Goal: Information Seeking & Learning: Learn about a topic

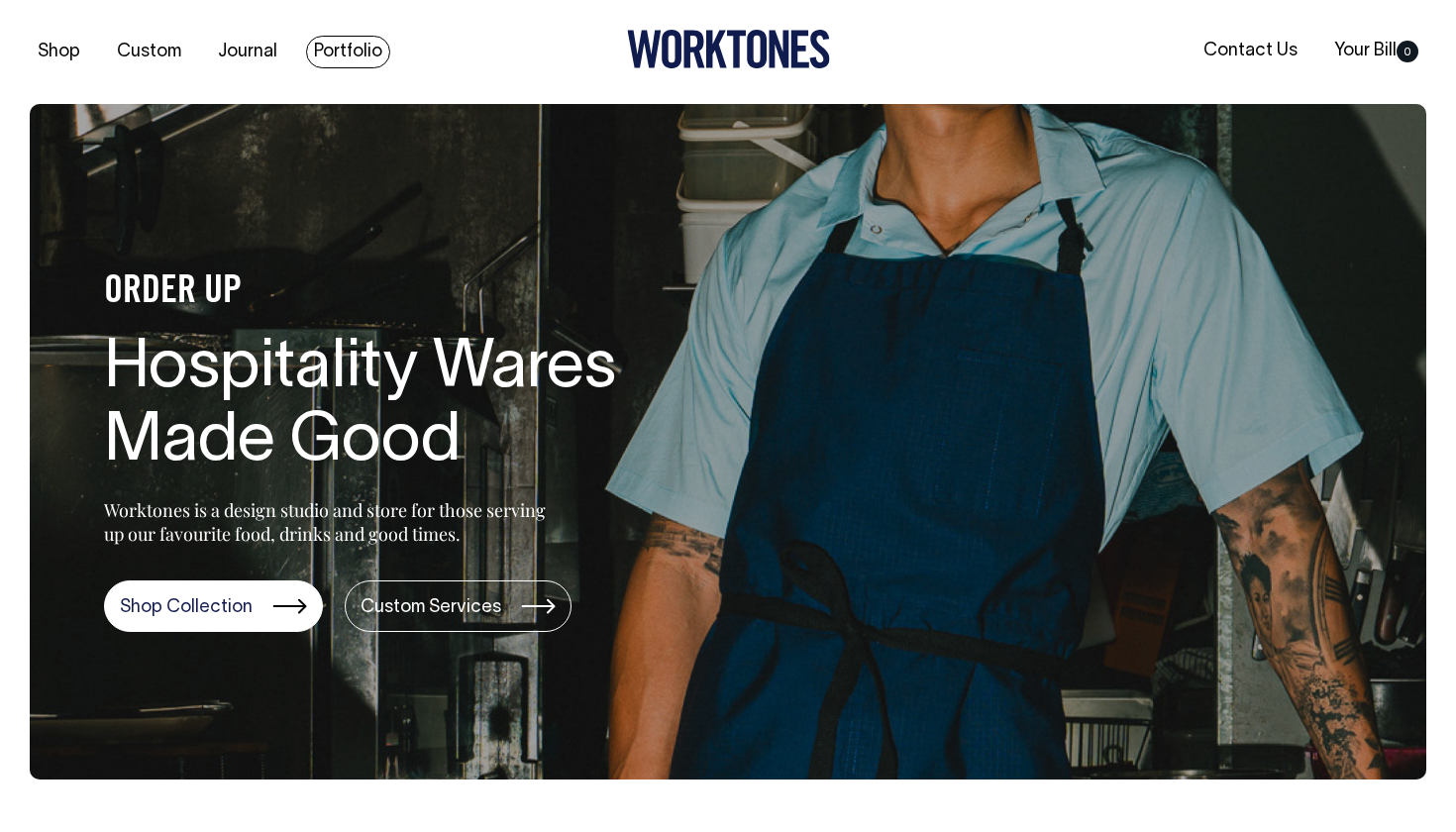
click at [331, 45] on link "Portfolio" at bounding box center [348, 52] width 84 height 33
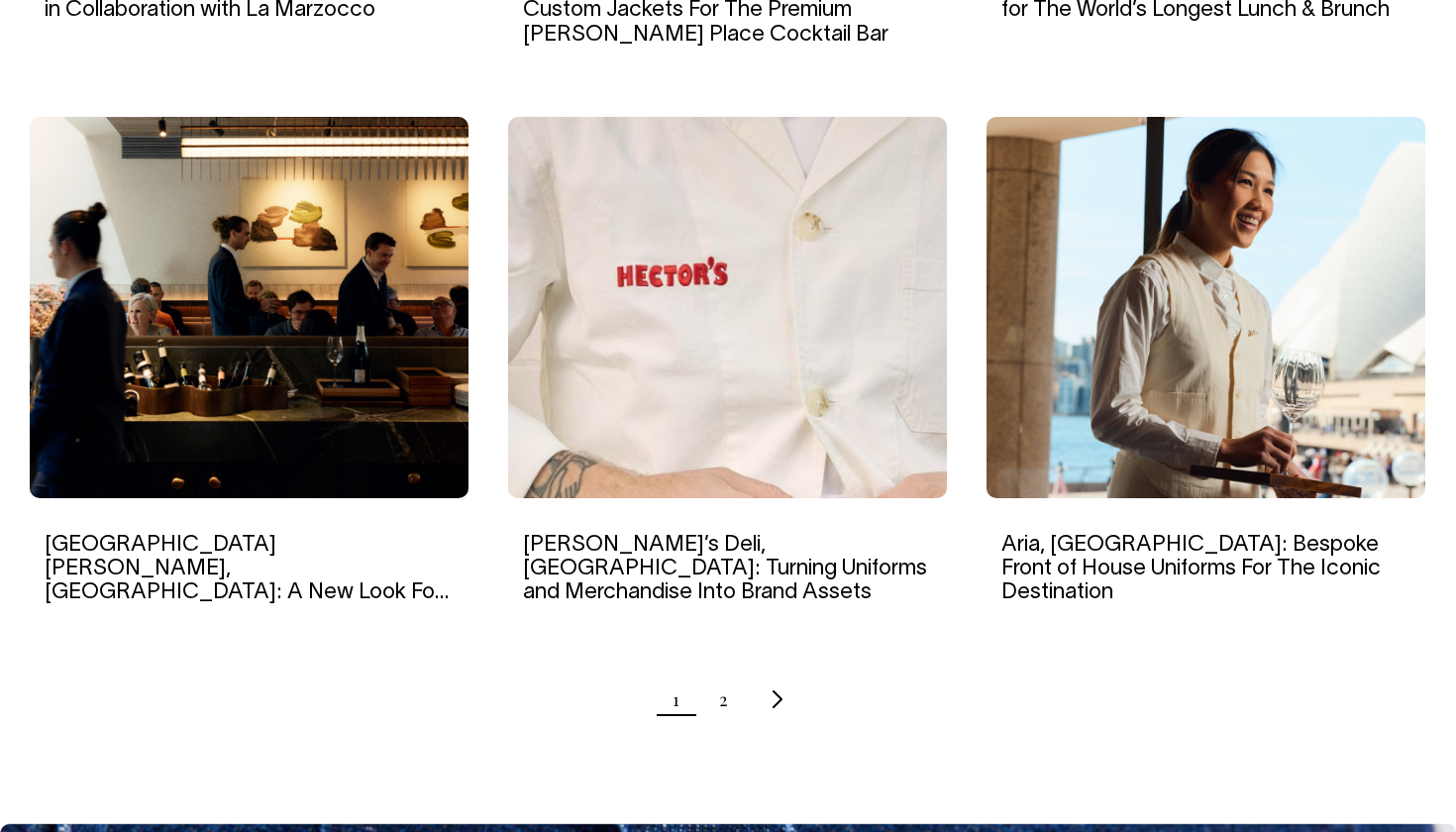
scroll to position [1854, 0]
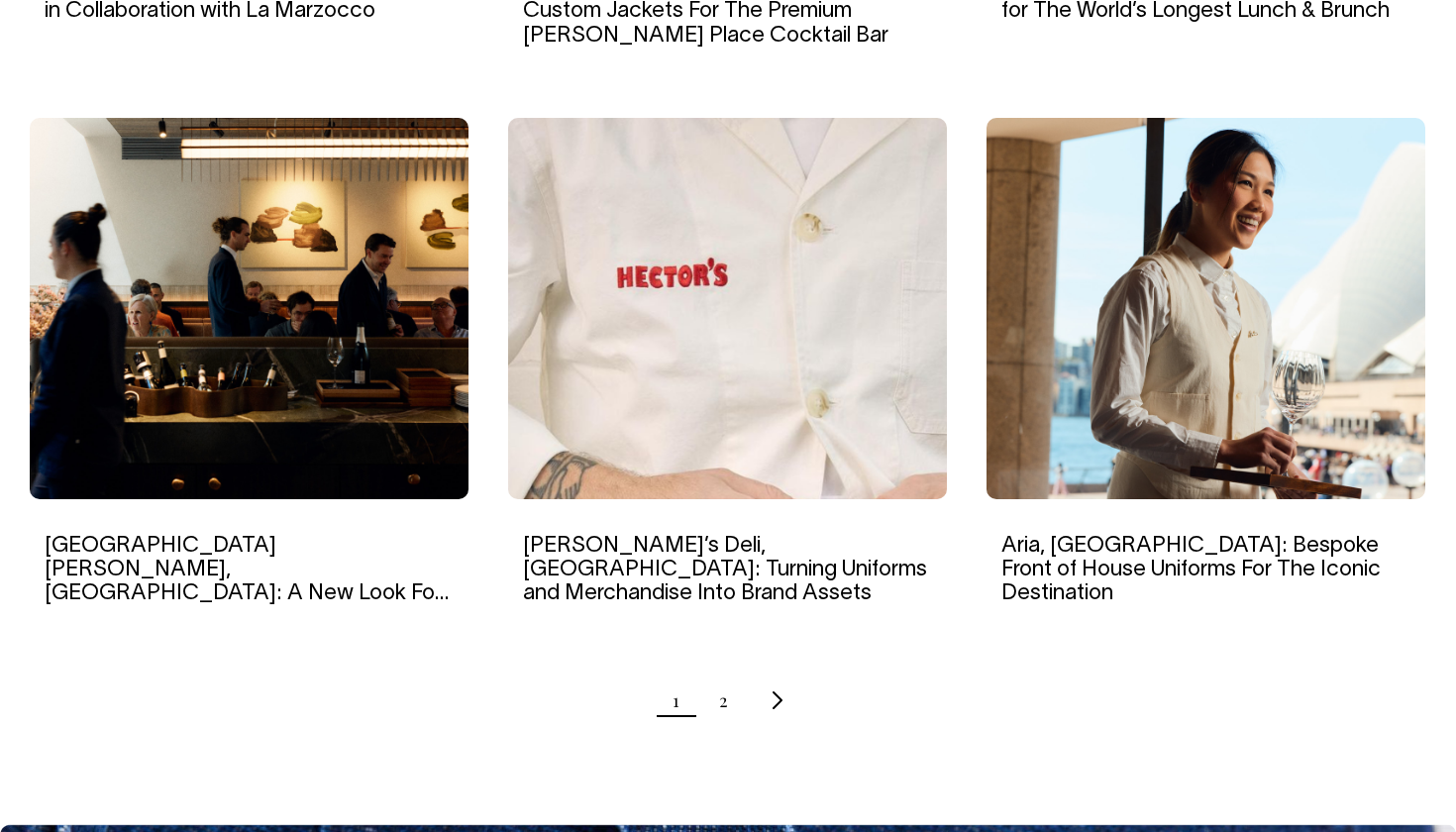
click at [730, 701] on ul "1 2" at bounding box center [728, 700] width 1396 height 50
click at [724, 701] on link "2" at bounding box center [723, 700] width 9 height 50
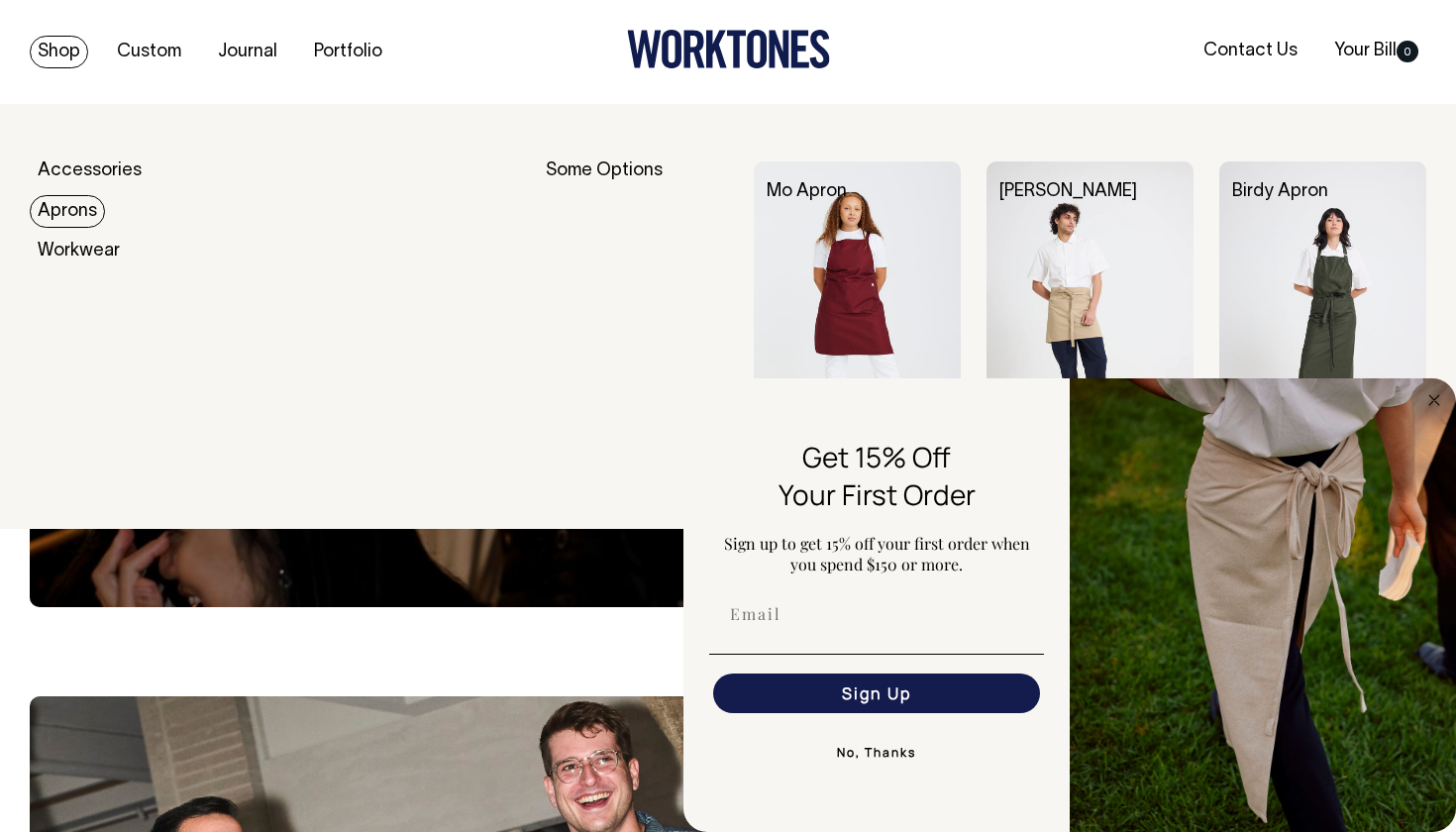
click at [75, 214] on link "Aprons" at bounding box center [68, 211] width 75 height 33
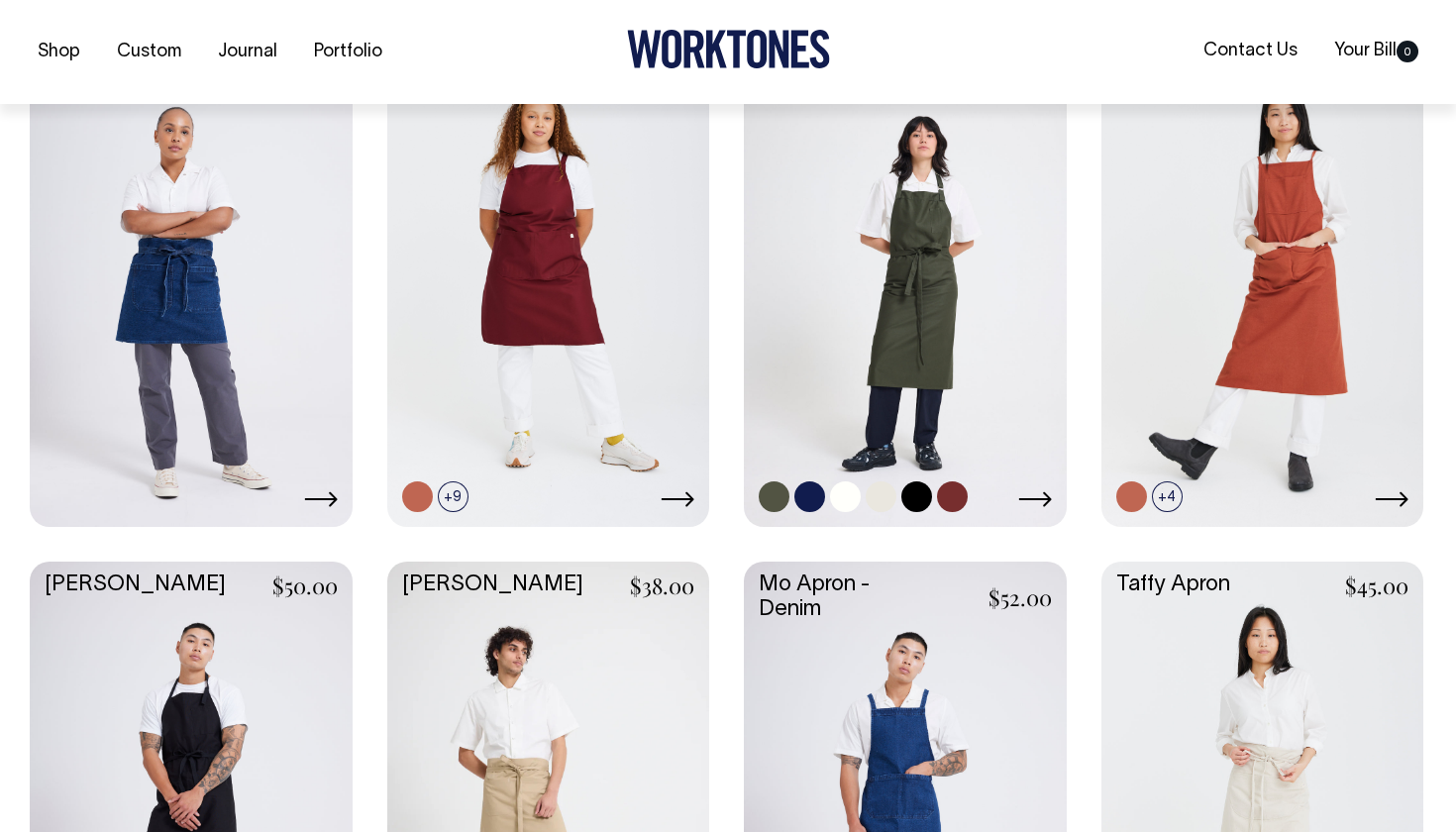
scroll to position [915, 0]
click at [942, 336] on link at bounding box center [905, 282] width 323 height 480
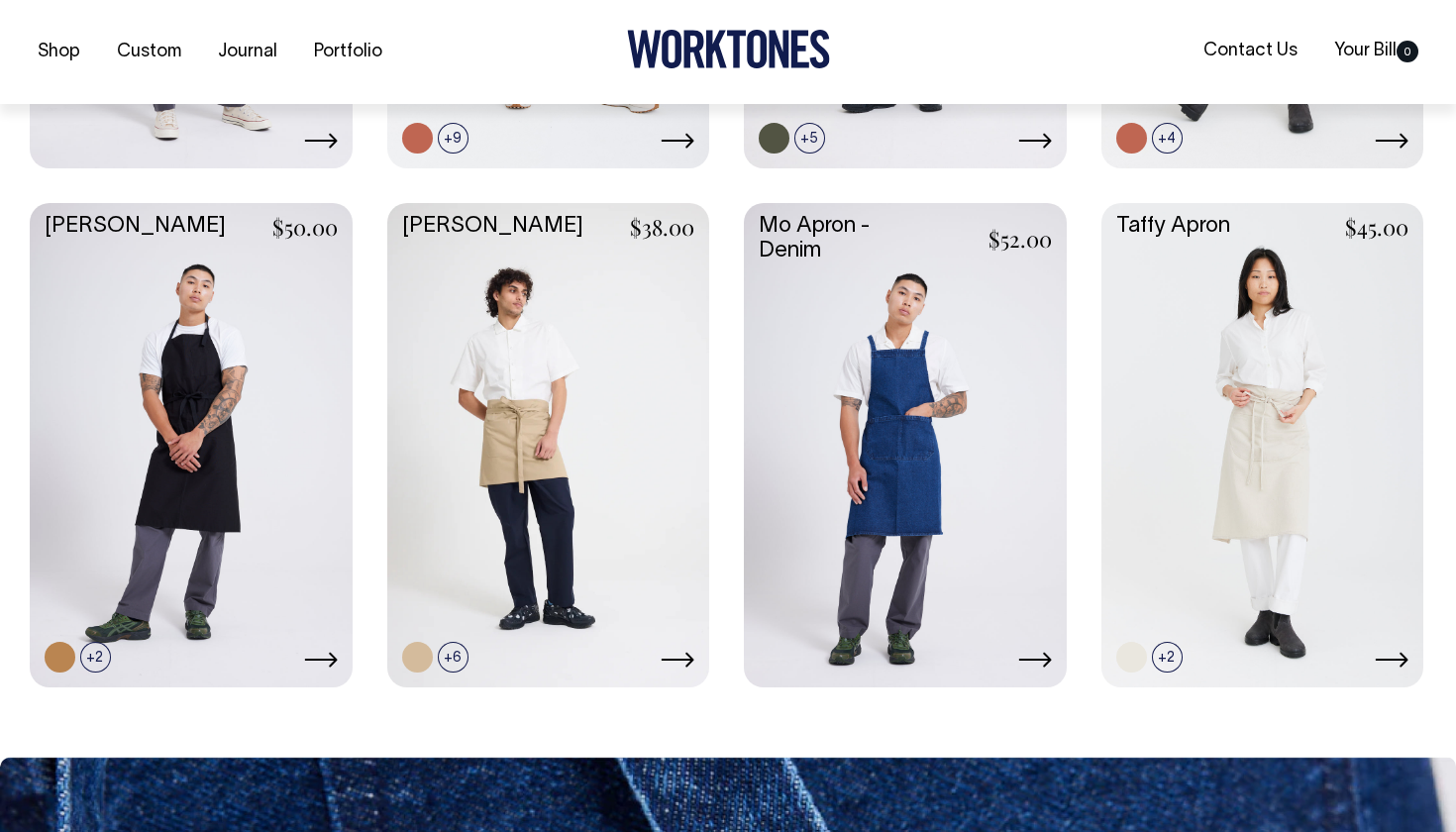
scroll to position [1274, 0]
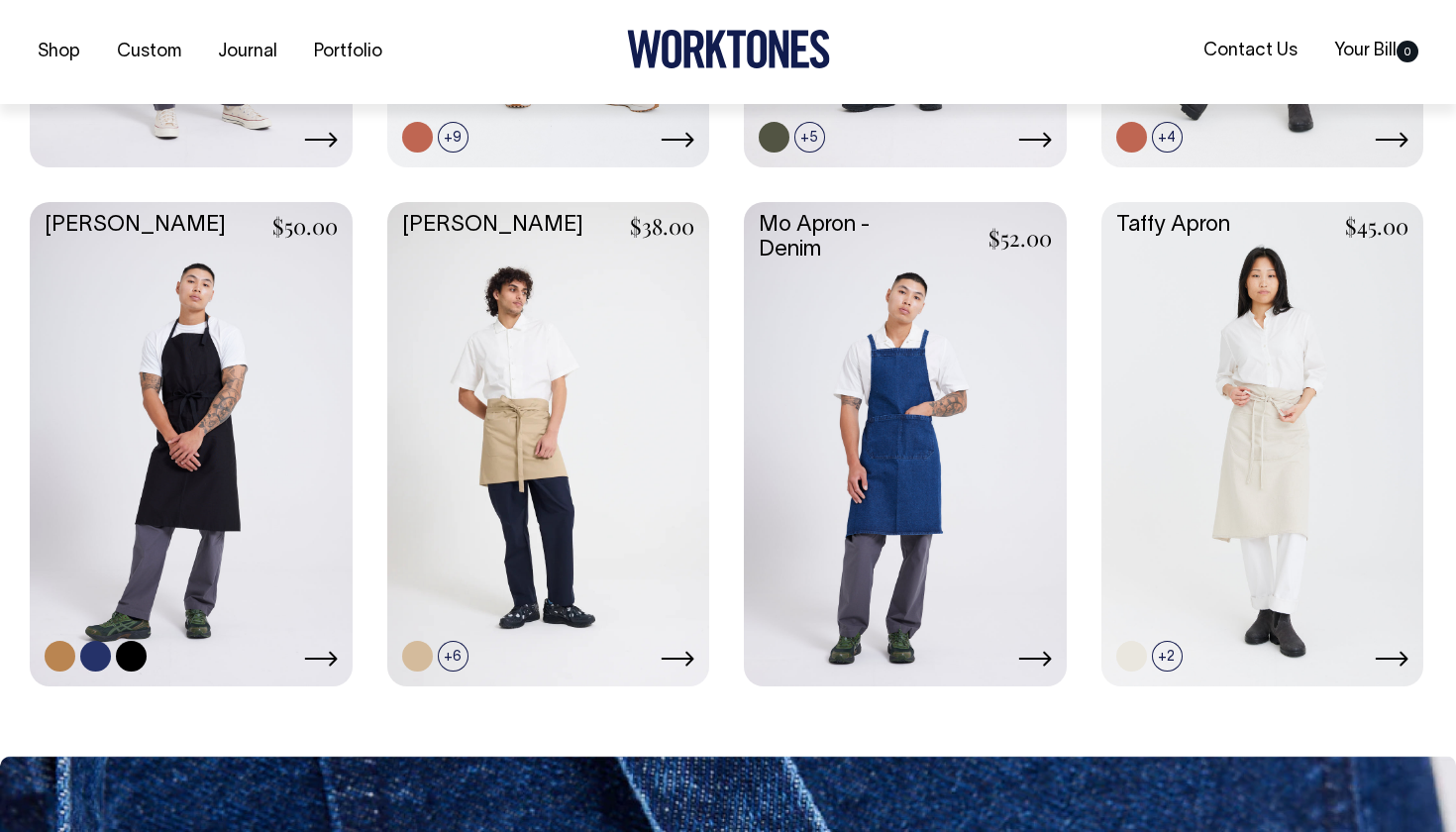
click at [294, 504] on link at bounding box center [191, 441] width 323 height 480
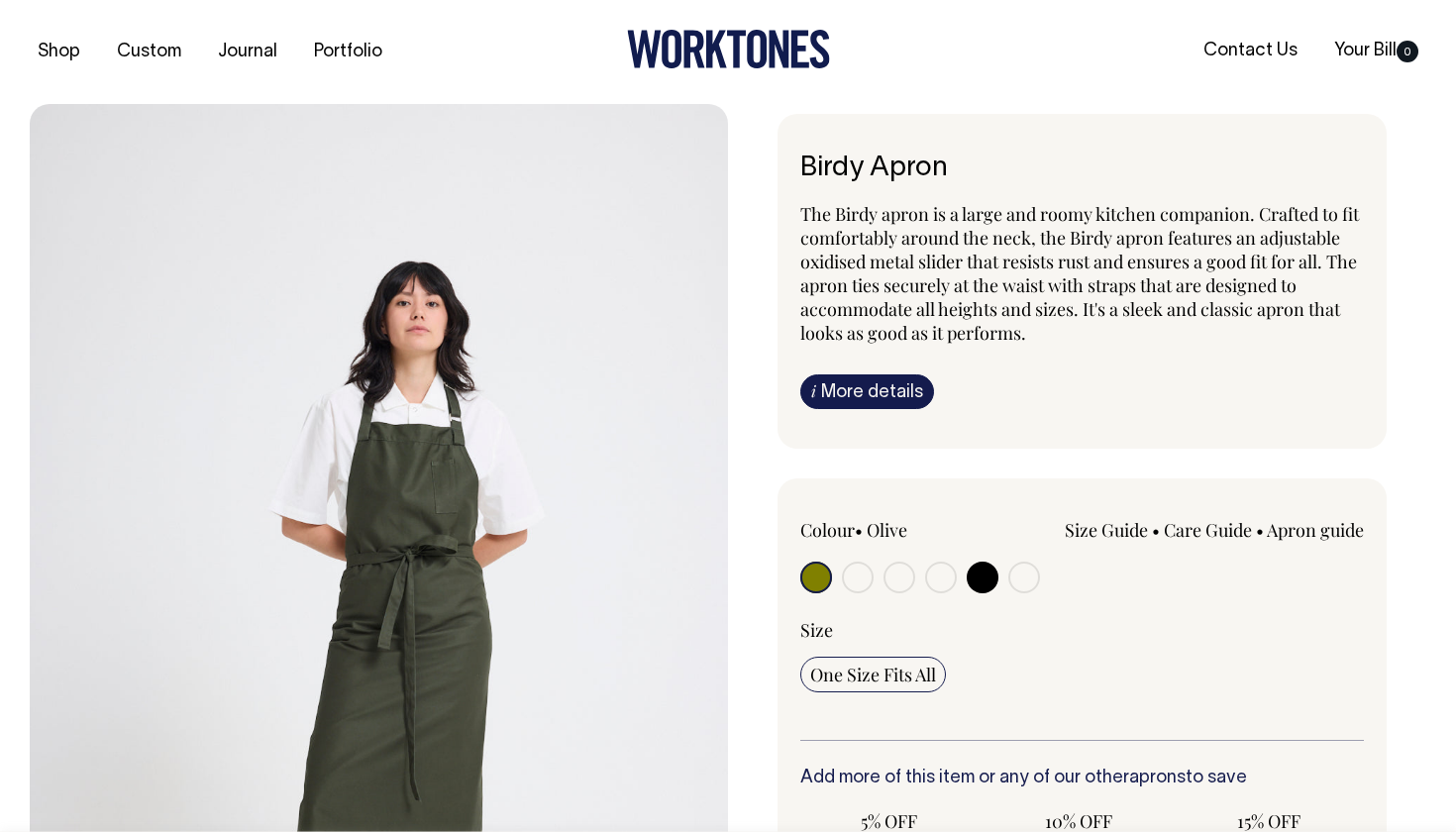
scroll to position [286, 0]
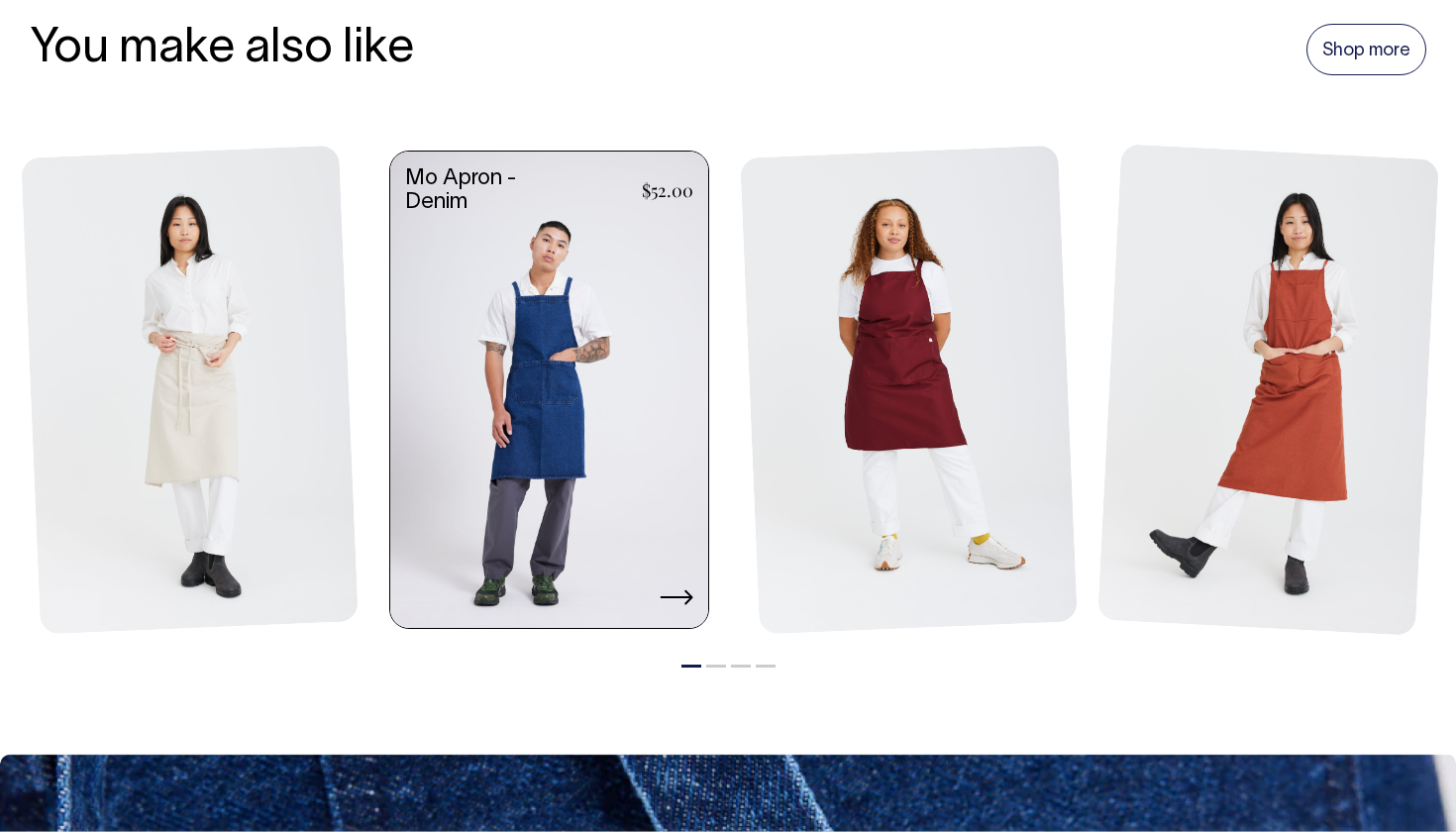
scroll to position [2226, 0]
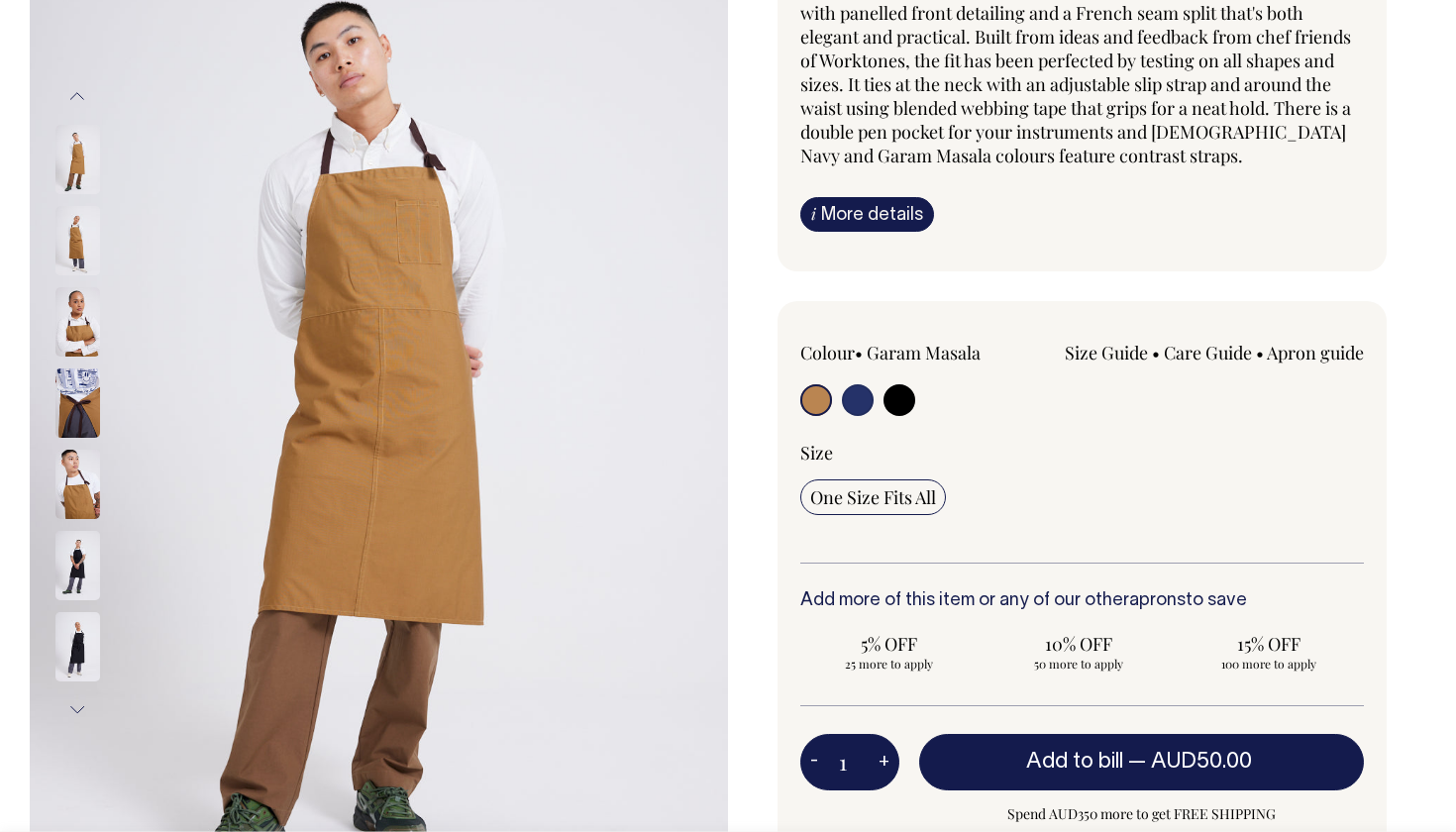
scroll to position [223, 0]
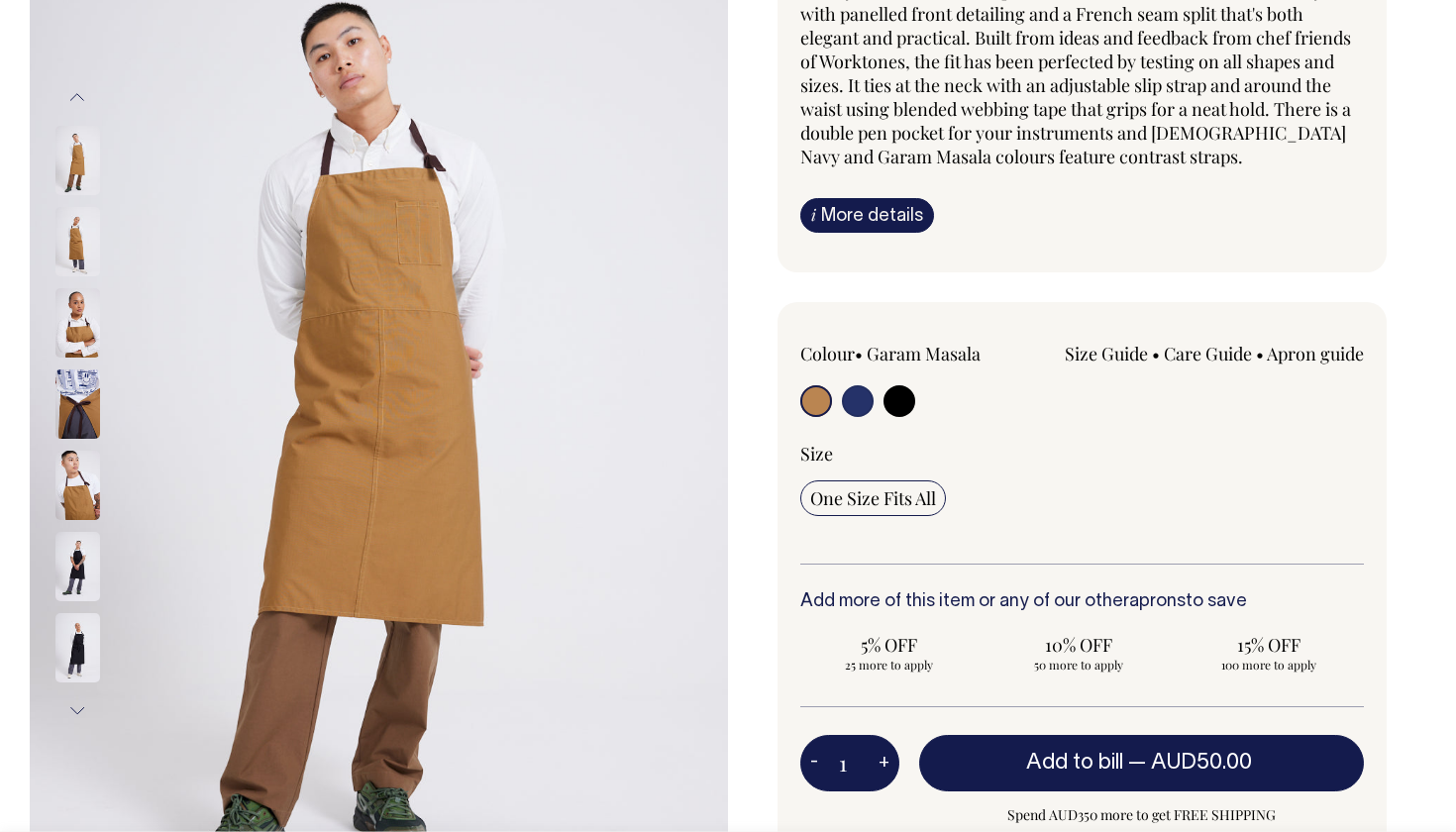
click at [77, 572] on img at bounding box center [77, 567] width 45 height 69
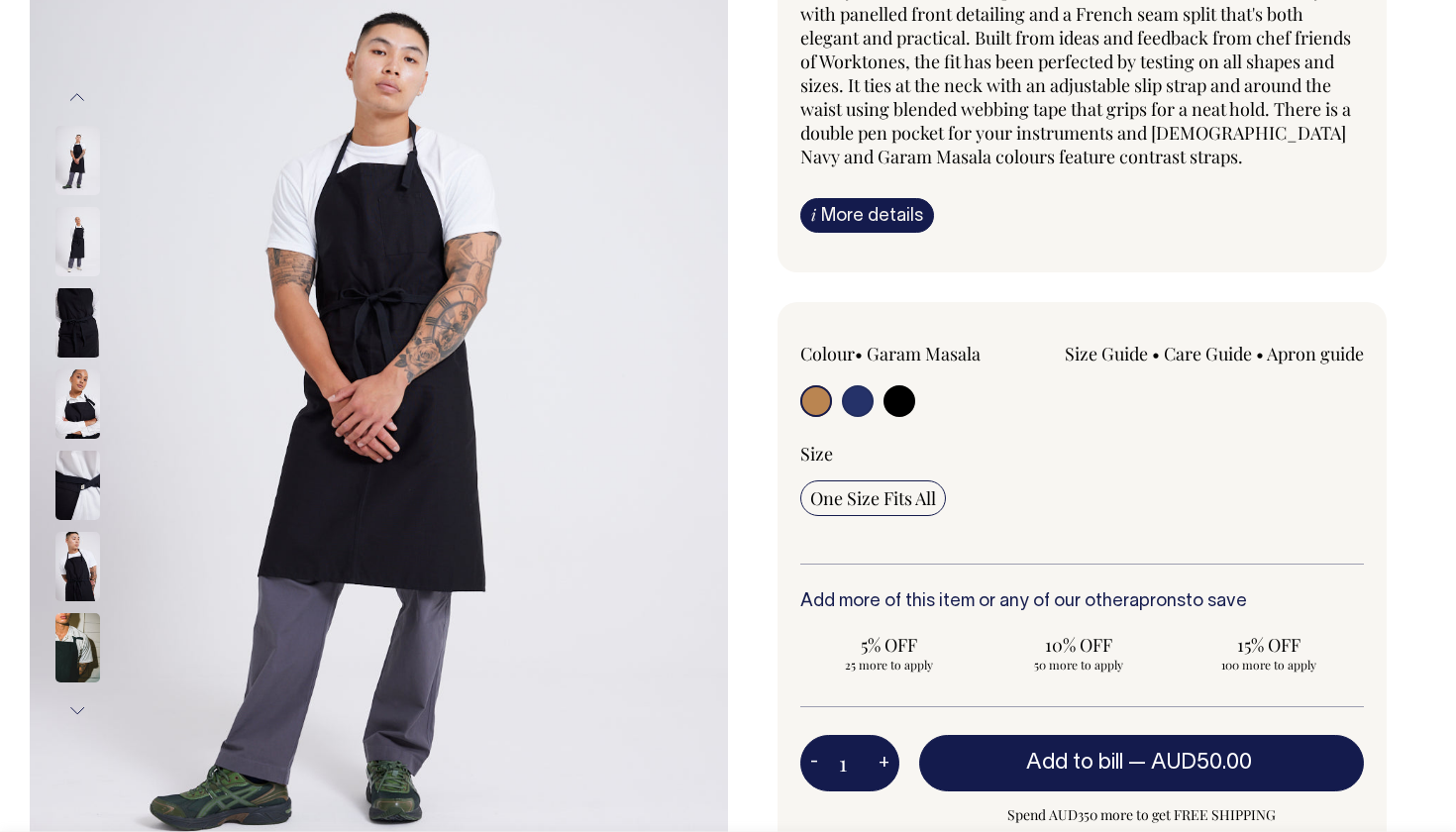
click at [93, 560] on img at bounding box center [77, 567] width 45 height 69
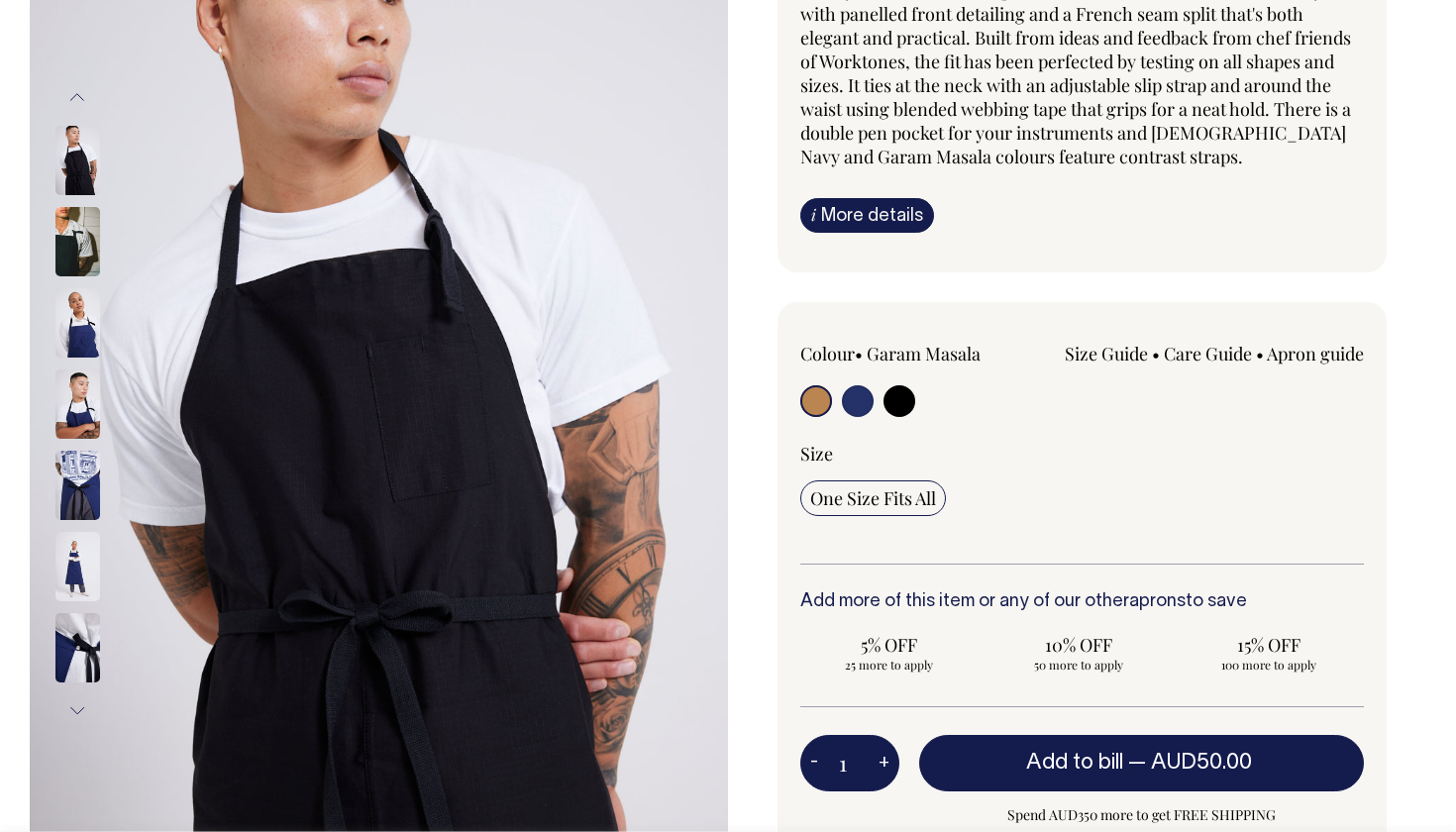
click at [89, 485] on img at bounding box center [77, 485] width 45 height 69
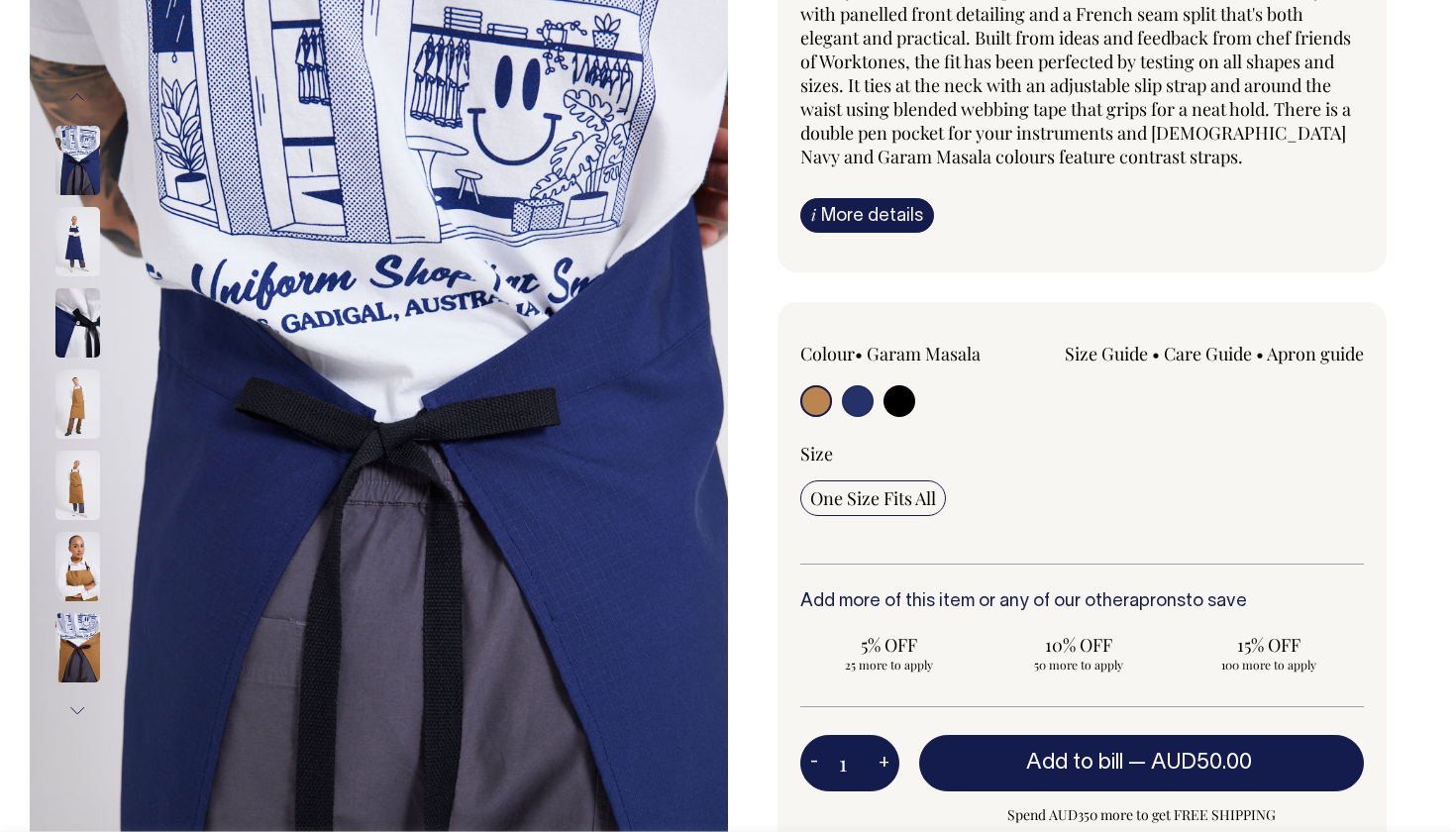
click at [85, 561] on div at bounding box center [104, 79] width 99 height 3330
click at [72, 317] on img at bounding box center [77, 323] width 45 height 69
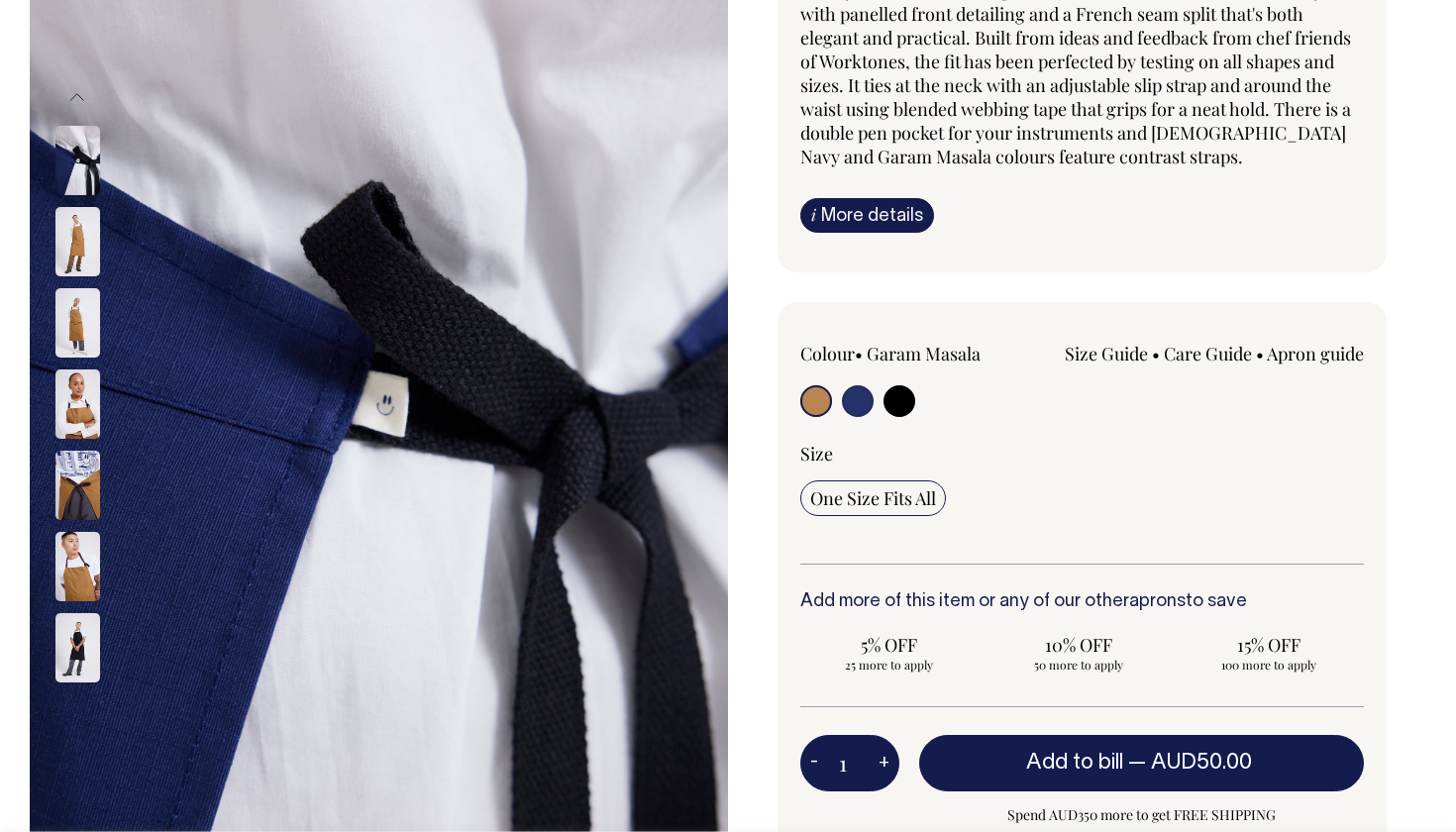
click at [86, 385] on img at bounding box center [77, 404] width 45 height 69
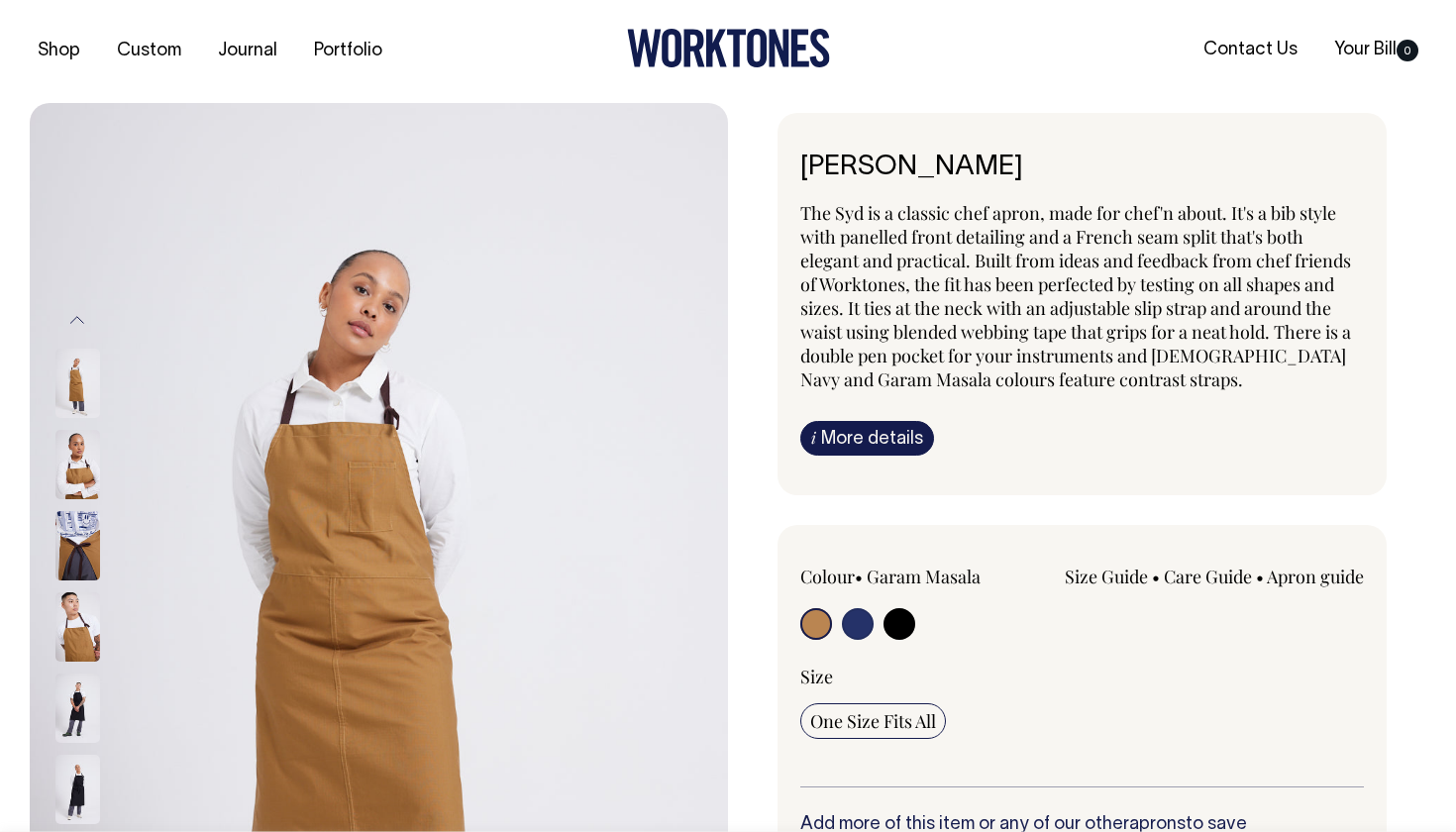
scroll to position [0, 0]
click at [862, 604] on div "Colour • Garam Masala" at bounding box center [913, 606] width 225 height 80
click at [860, 626] on input "radio" at bounding box center [858, 624] width 32 height 32
radio input "true"
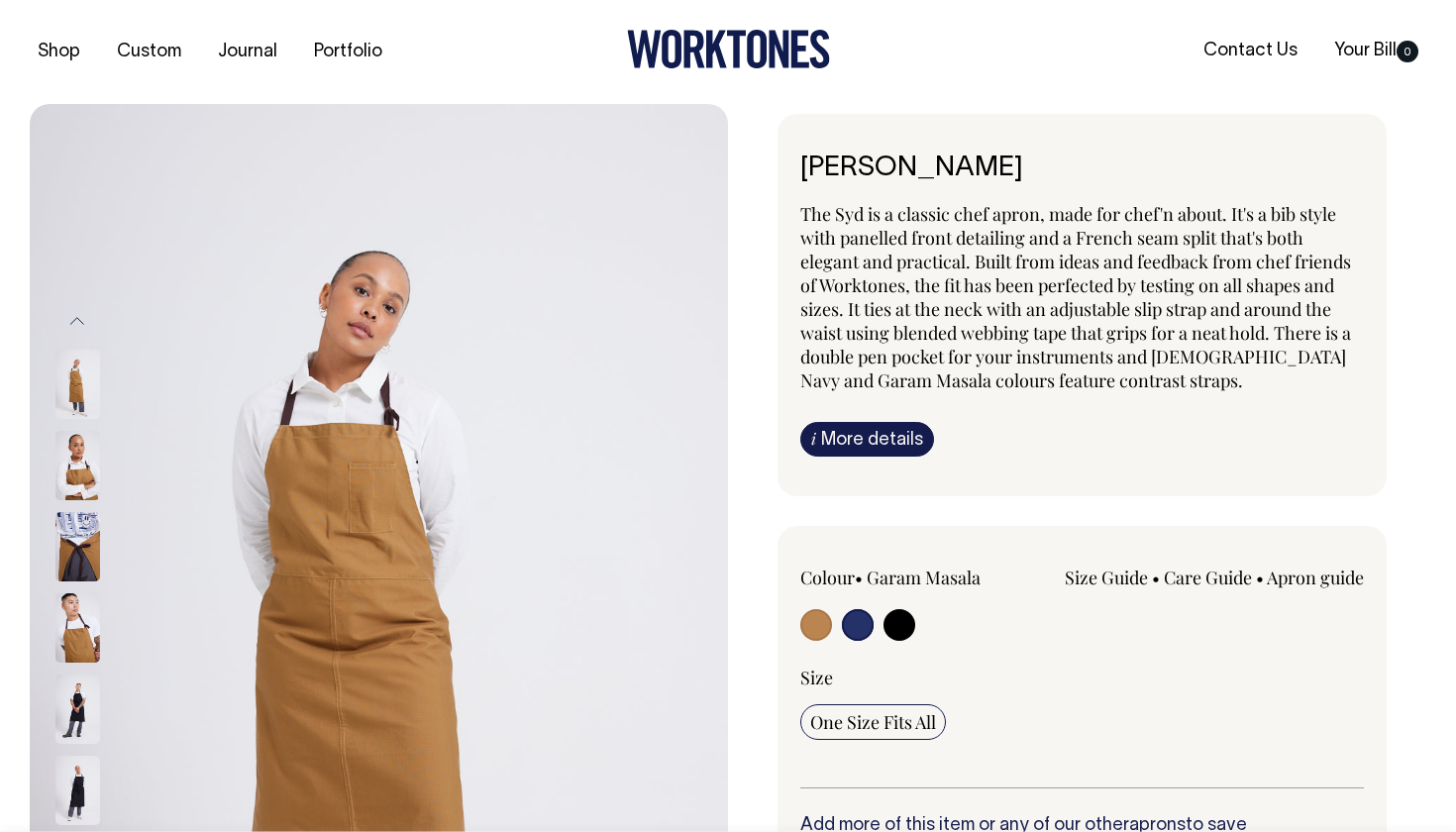
select select "French Navy"
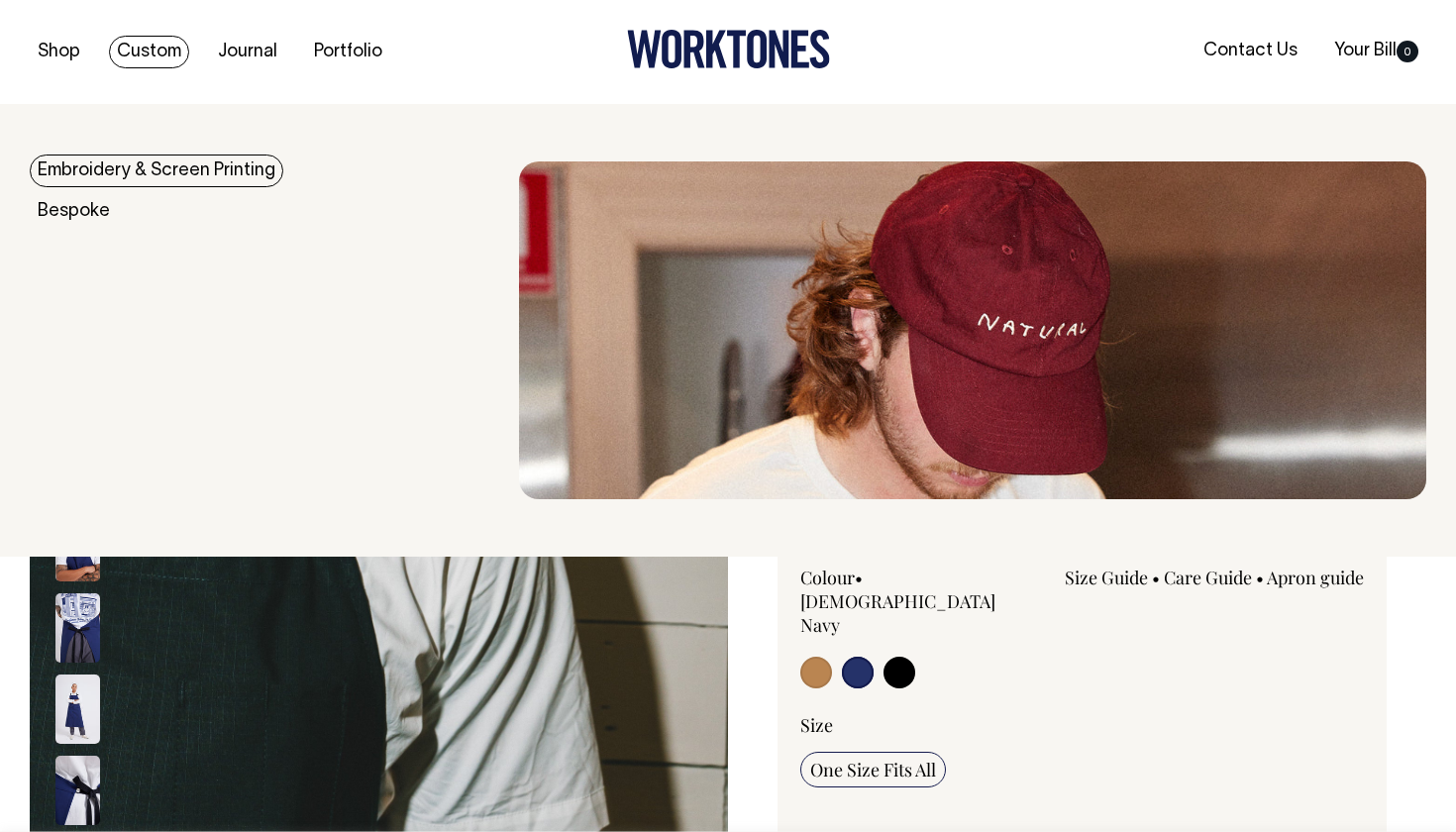
click at [109, 175] on link "Embroidery & Screen Printing" at bounding box center [156, 171] width 253 height 33
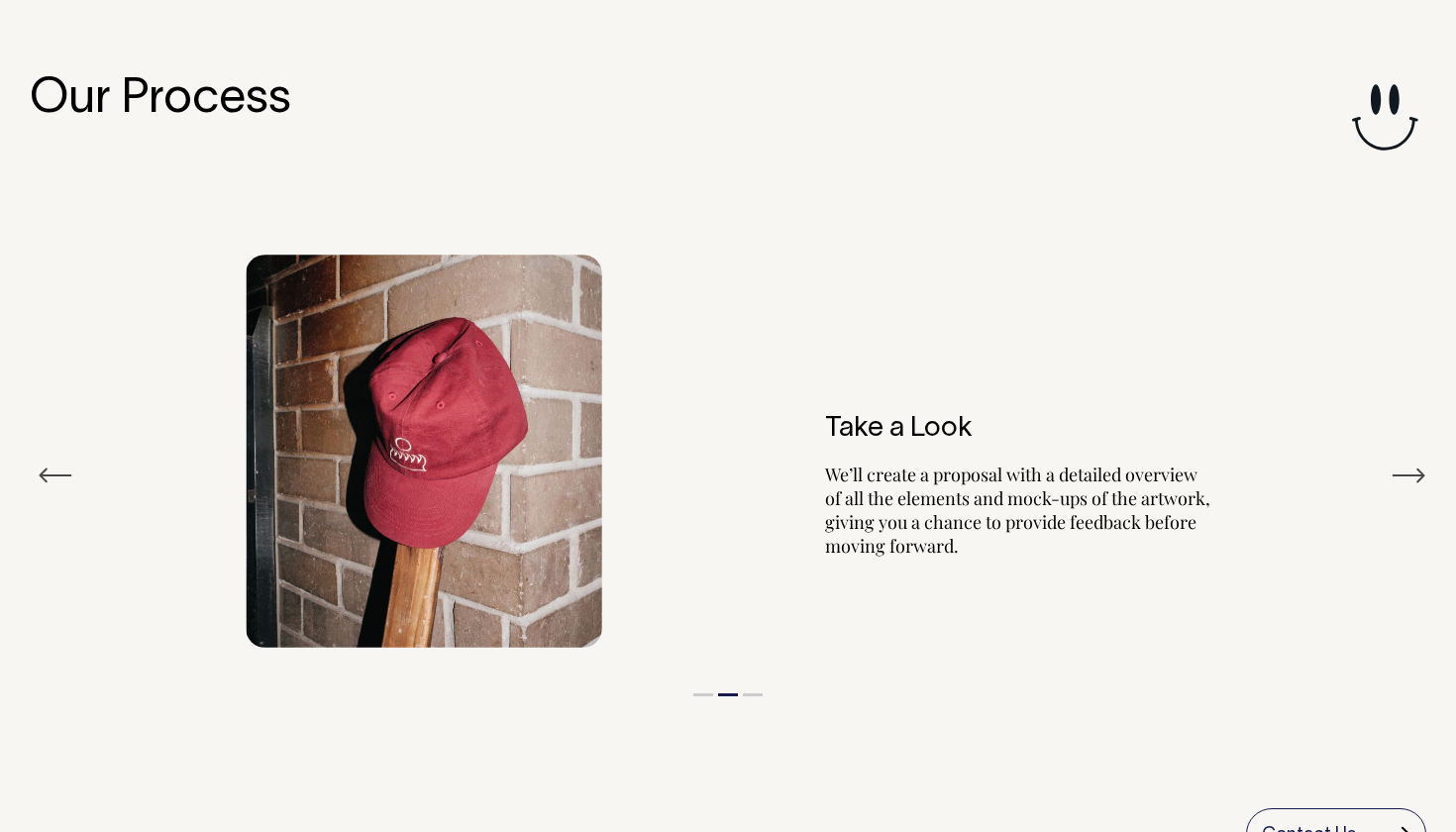
scroll to position [2137, 0]
